Goal: Task Accomplishment & Management: Use online tool/utility

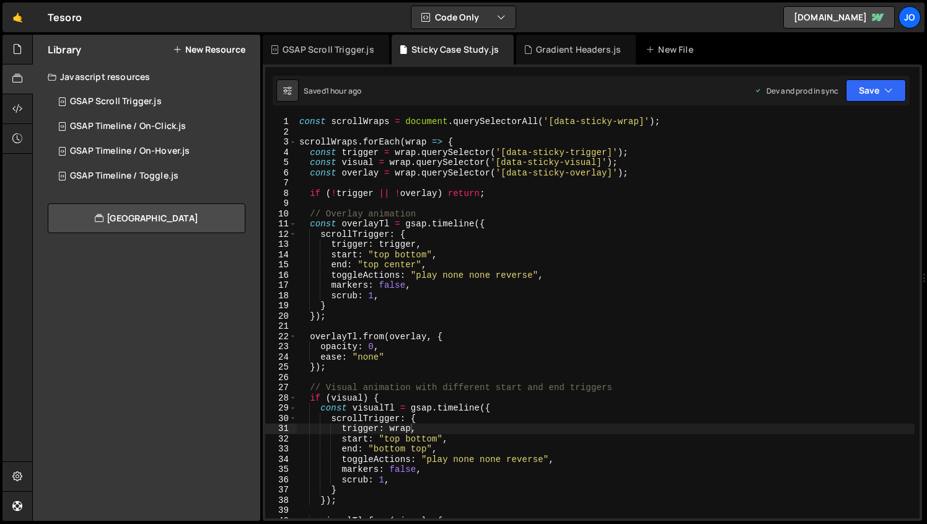
click at [422, 142] on div "const scrollWraps = document . querySelectorAll ( '[data-sticky-wrap]' ) ; scro…" at bounding box center [606, 328] width 618 height 422
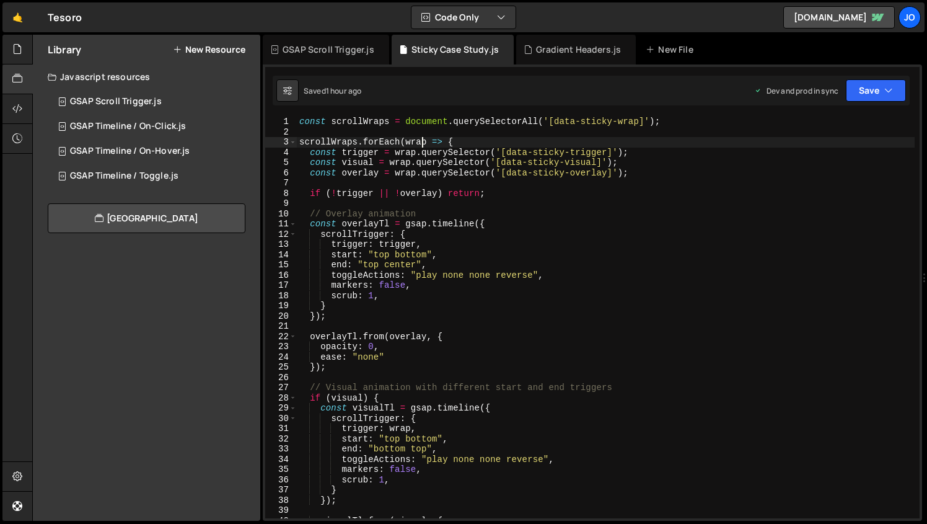
scroll to position [0, 1]
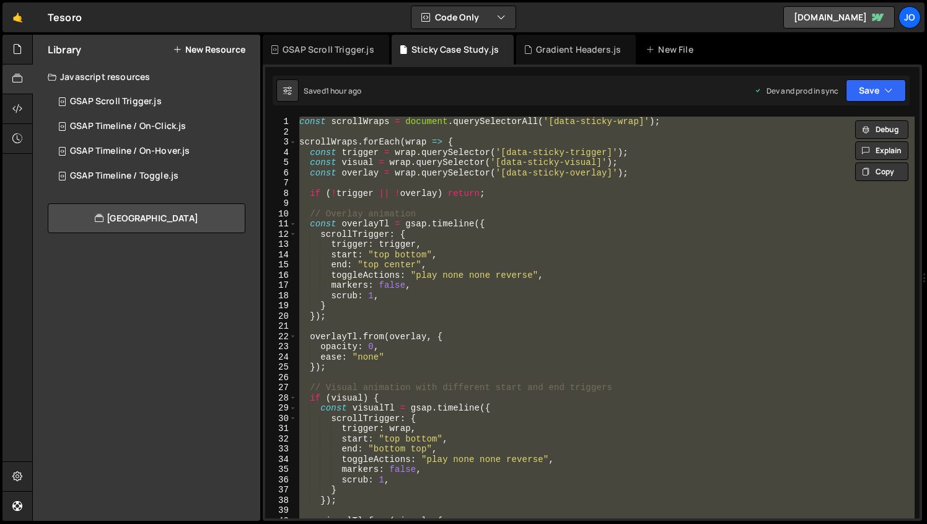
click at [394, 227] on div "const scrollWraps = document . querySelectorAll ( '[data-sticky-wrap]' ) ; scro…" at bounding box center [606, 318] width 618 height 402
paste textarea
type textarea "});"
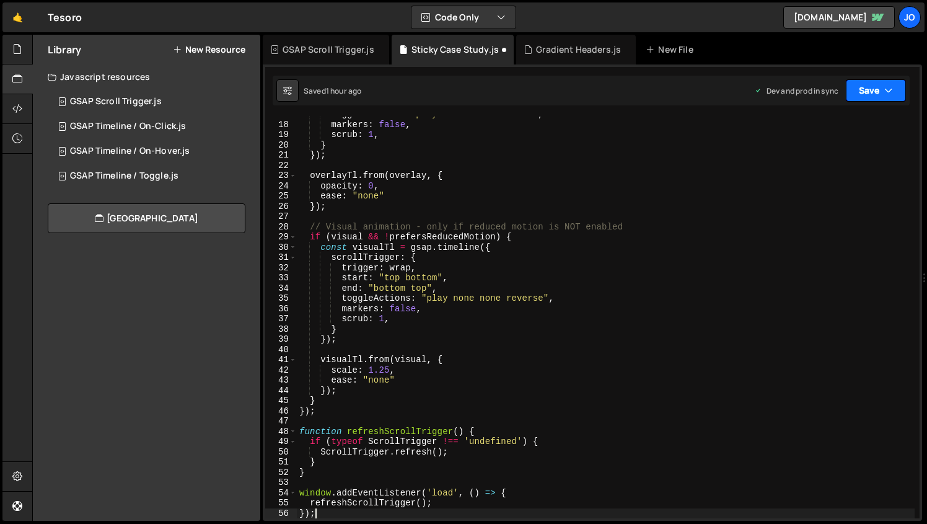
click at [870, 82] on button "Save" at bounding box center [876, 90] width 60 height 22
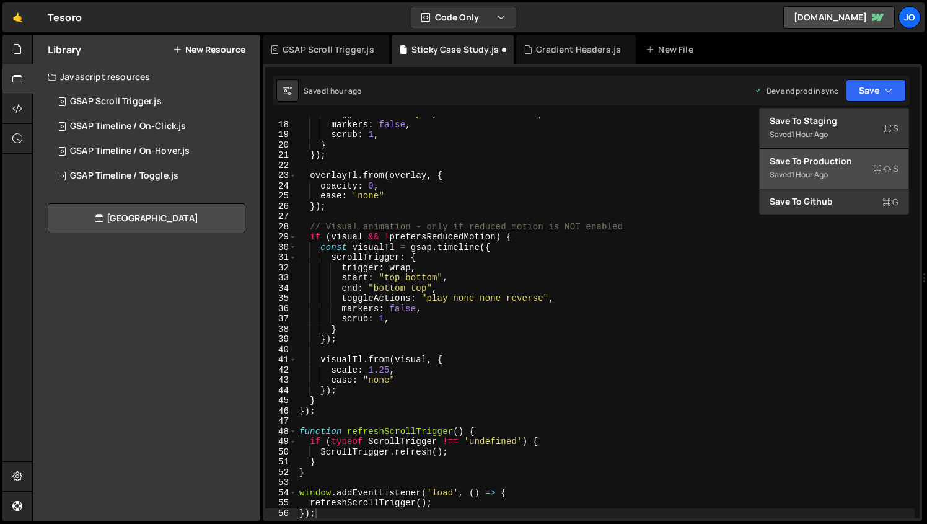
click at [815, 170] on div "1 hour ago" at bounding box center [810, 174] width 37 height 11
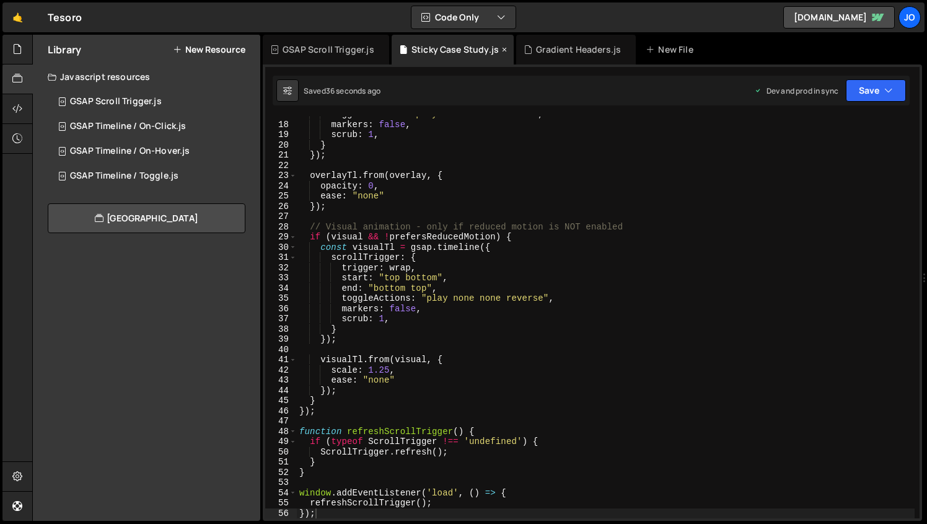
click at [503, 48] on icon at bounding box center [504, 49] width 9 height 12
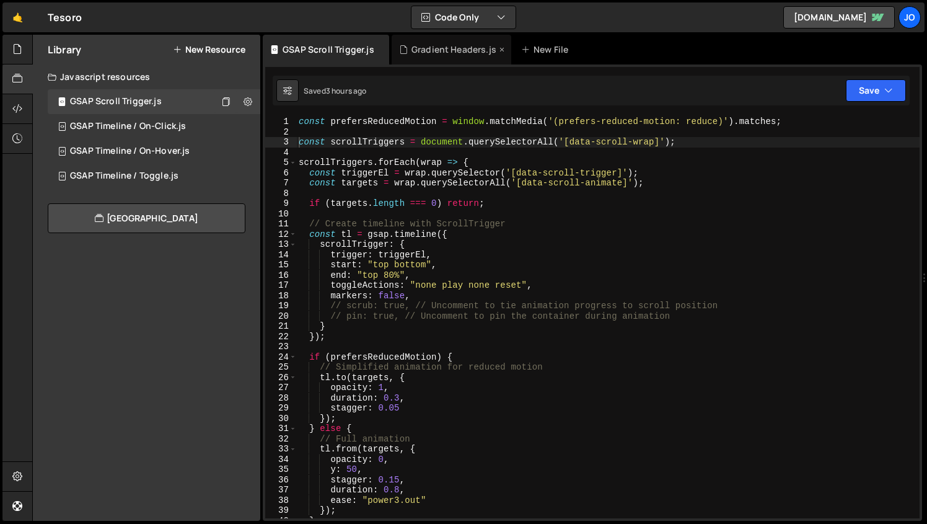
click at [498, 50] on icon at bounding box center [502, 49] width 9 height 12
click at [18, 49] on icon at bounding box center [17, 49] width 10 height 14
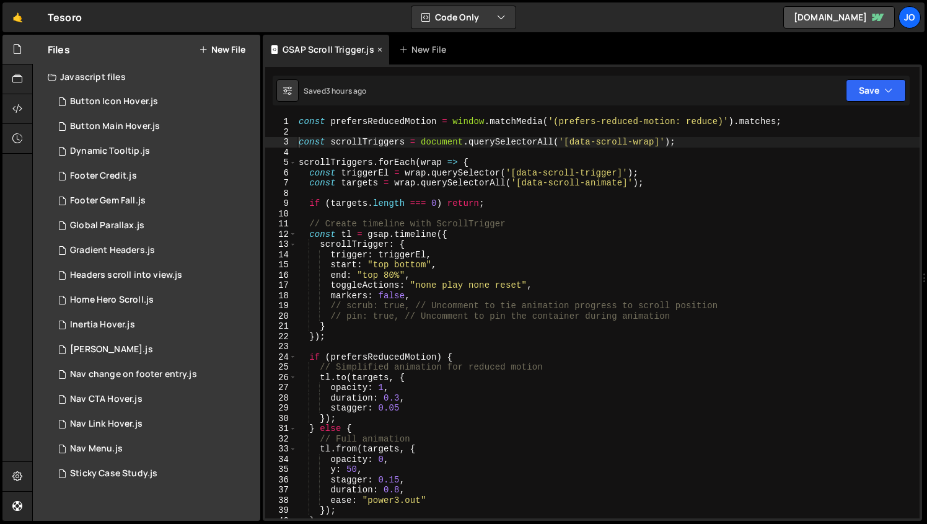
click at [380, 49] on icon at bounding box center [380, 49] width 9 height 12
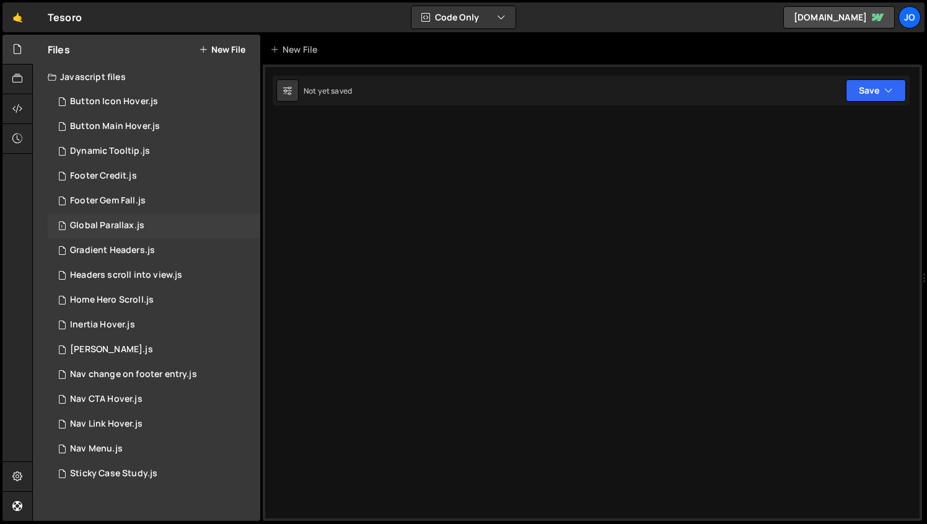
click at [107, 225] on div "Global Parallax.js" at bounding box center [107, 225] width 74 height 11
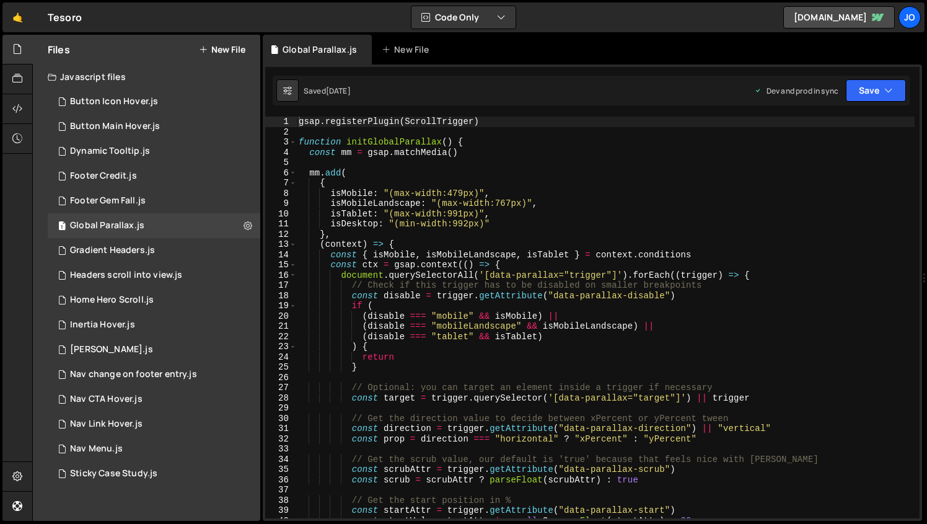
click at [459, 214] on div "gsap . registerPlugin ( ScrollTrigger ) function initGlobalParallax ( ) { const…" at bounding box center [605, 328] width 619 height 422
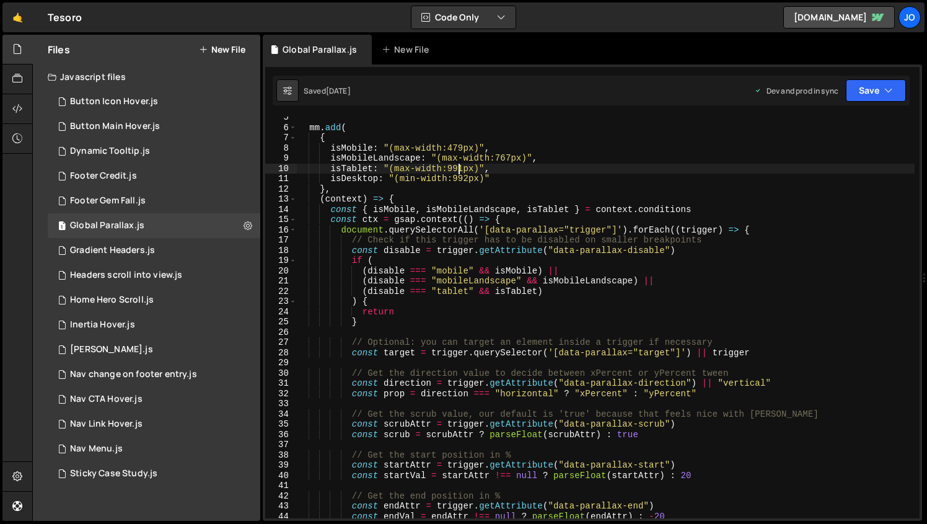
scroll to position [48, 0]
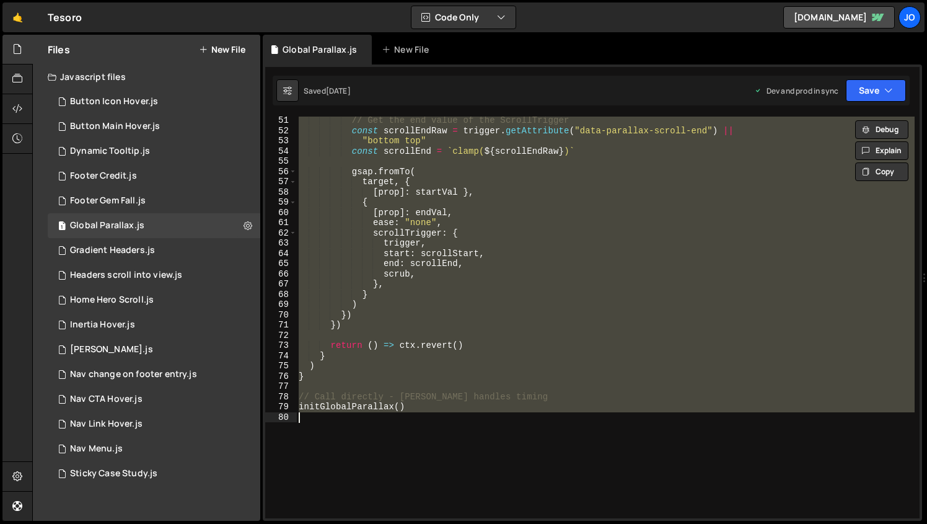
paste textarea
type textarea "initGlobalParallax()"
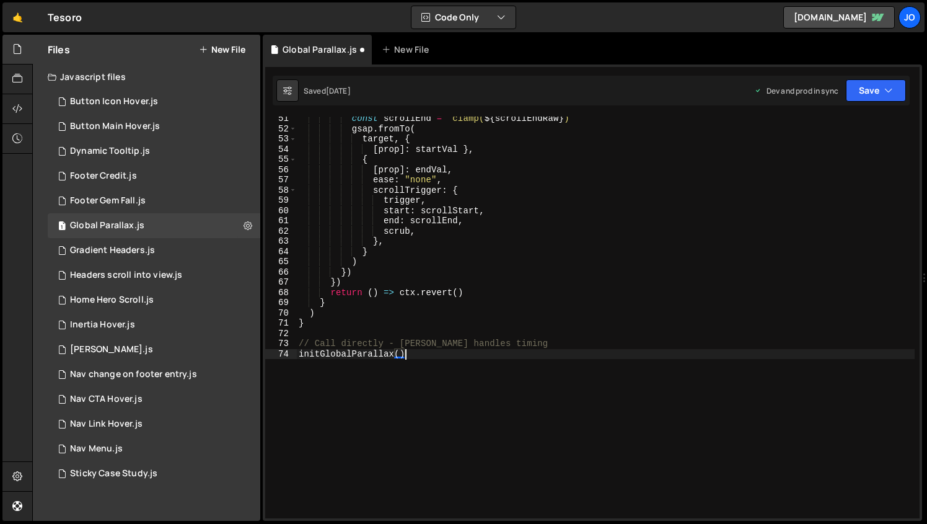
scroll to position [516, 0]
click at [862, 92] on button "Save" at bounding box center [876, 90] width 60 height 22
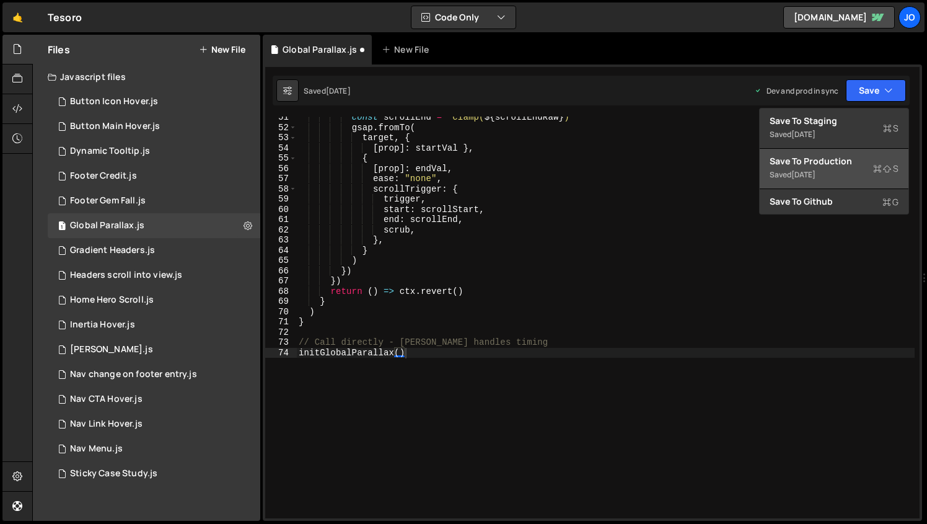
click at [815, 167] on div "Save to Production S" at bounding box center [834, 161] width 129 height 12
